Goal: Information Seeking & Learning: Learn about a topic

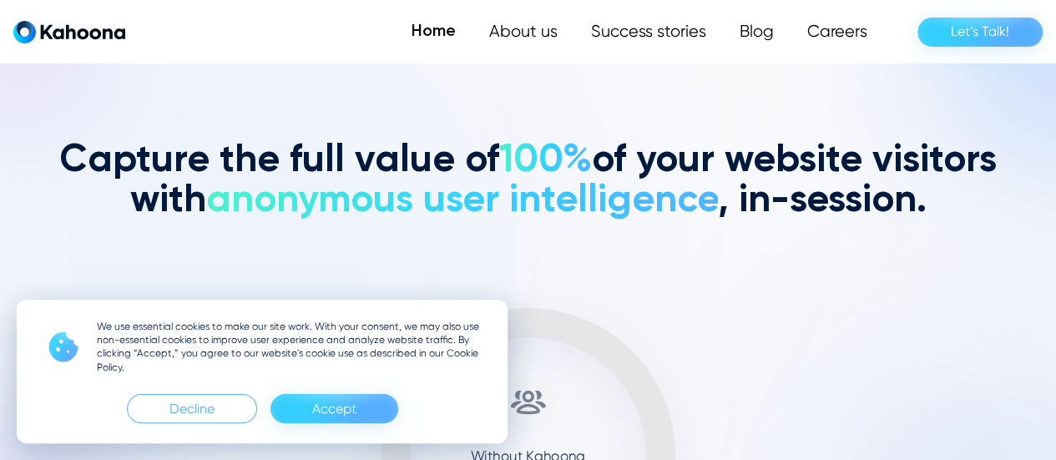
click at [342, 407] on div "Accept" at bounding box center [334, 409] width 44 height 27
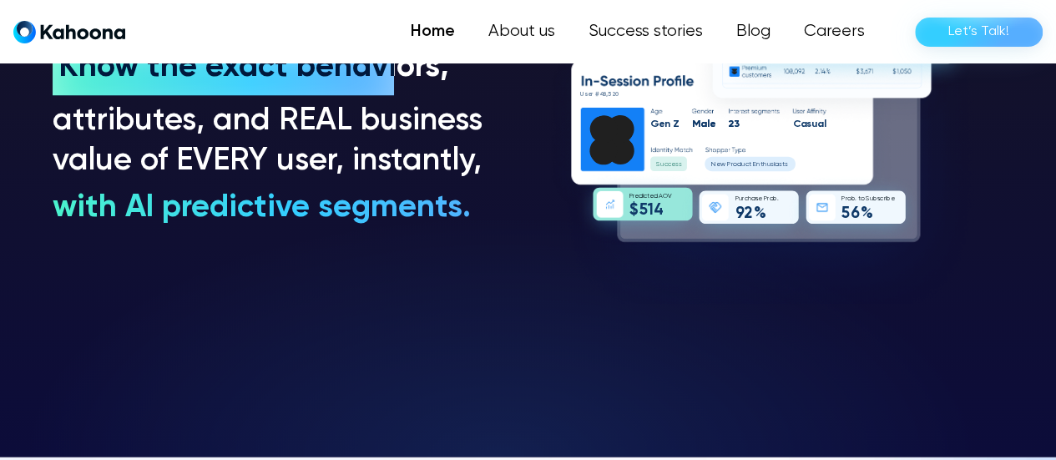
scroll to position [1263, 0]
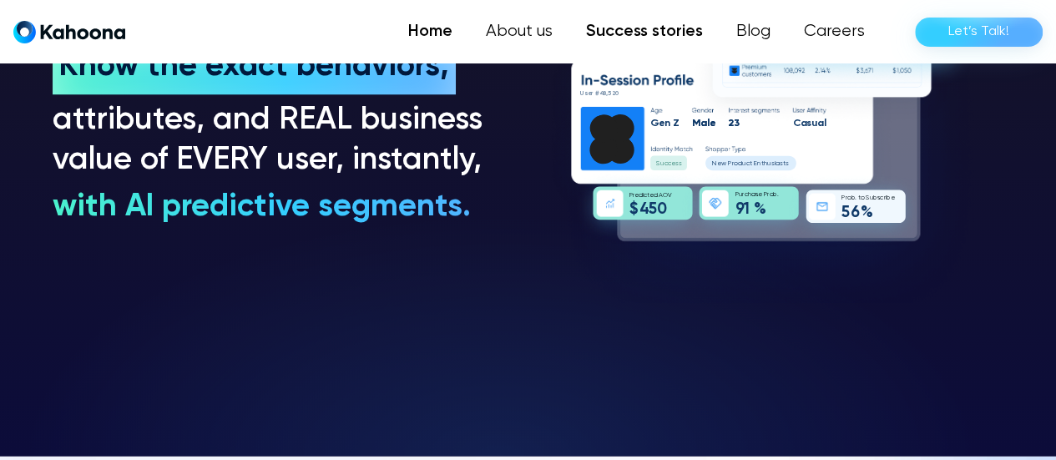
click at [660, 33] on link "Success stories" at bounding box center [644, 31] width 150 height 33
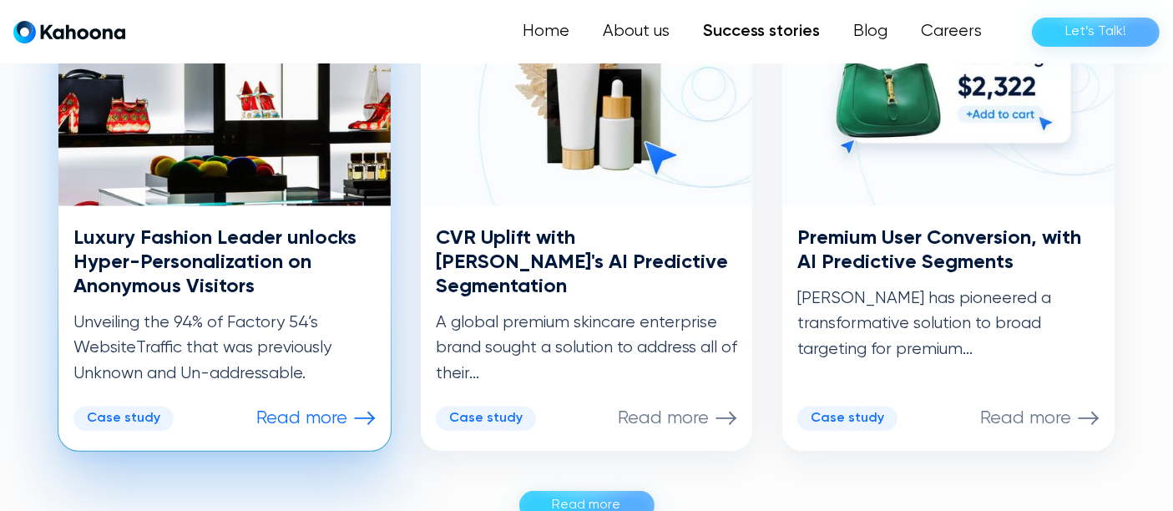
scroll to position [939, 0]
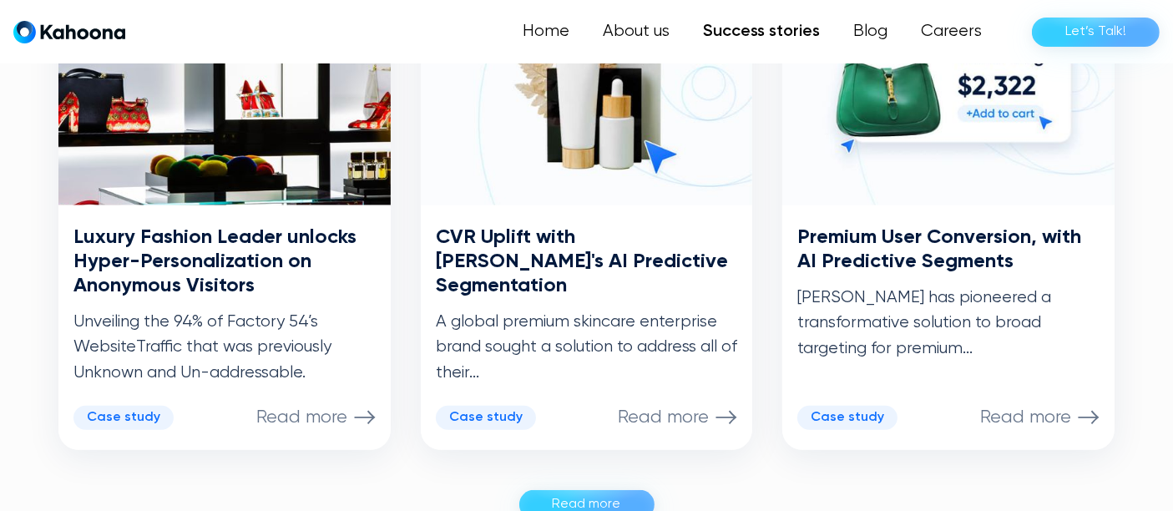
click at [608, 459] on div "Read more" at bounding box center [587, 504] width 68 height 27
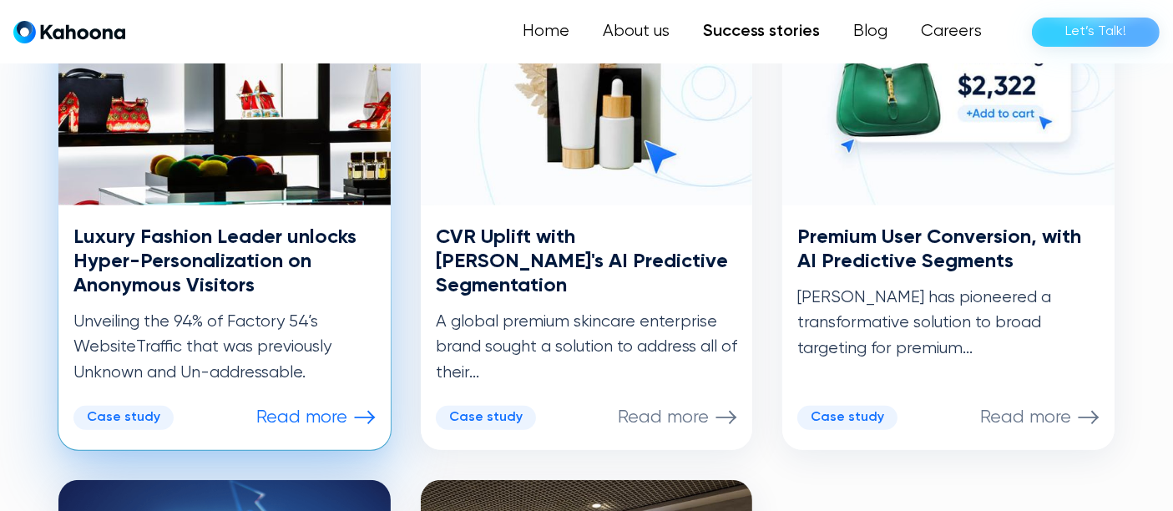
click at [288, 416] on p "Read more" at bounding box center [301, 418] width 91 height 22
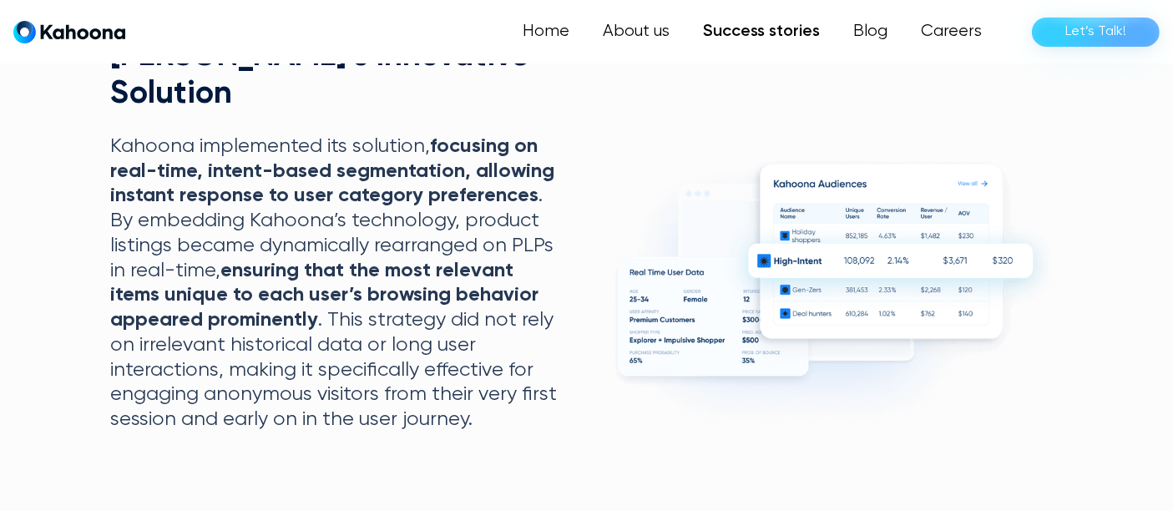
scroll to position [1306, 0]
